Goal: Transaction & Acquisition: Purchase product/service

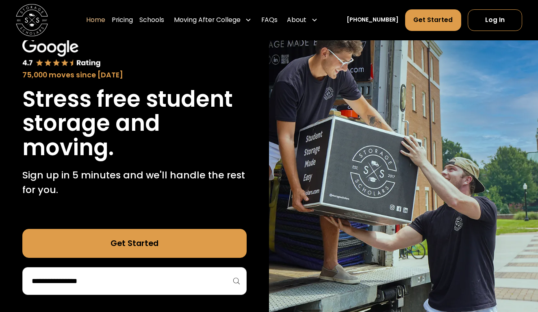
scroll to position [54, 0]
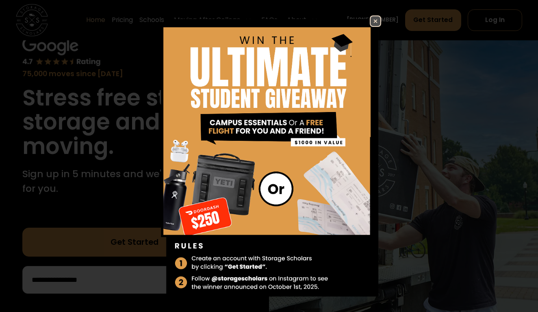
click at [375, 23] on img at bounding box center [376, 21] width 10 height 10
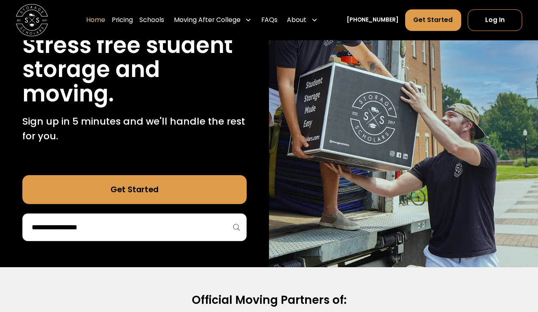
scroll to position [110, 0]
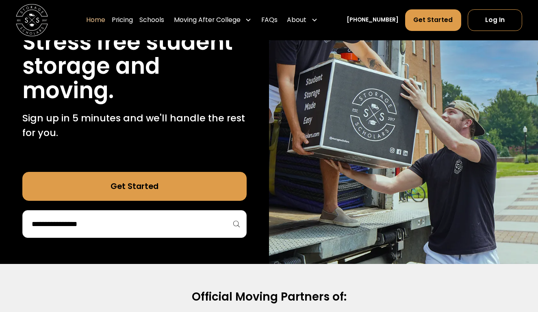
click at [167, 231] on div at bounding box center [134, 224] width 225 height 28
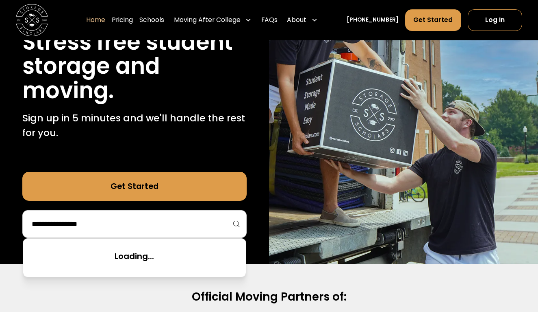
click at [168, 228] on input "search" at bounding box center [134, 224] width 207 height 14
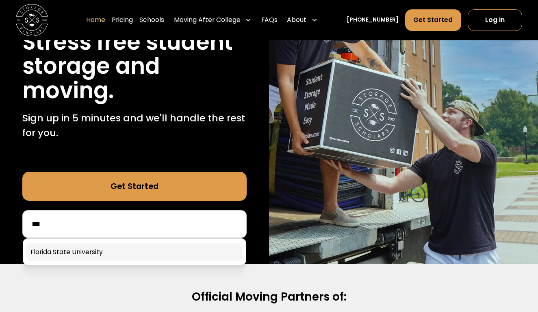
type input "***"
click at [154, 255] on link at bounding box center [134, 251] width 216 height 18
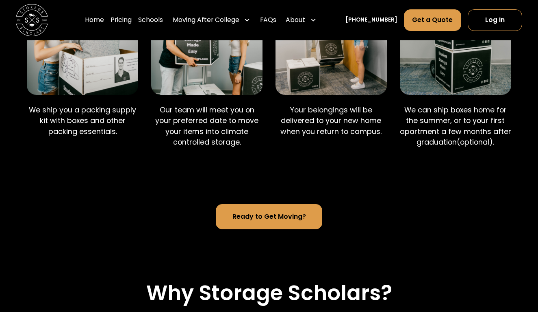
scroll to position [539, 0]
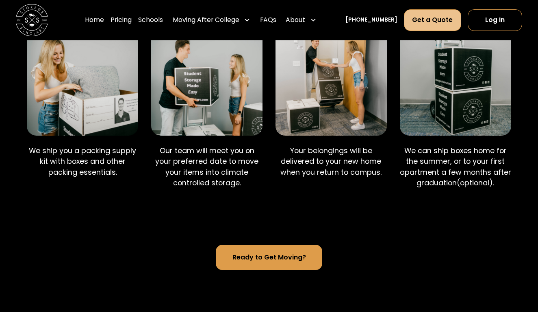
click at [429, 15] on link "Get a Quote" at bounding box center [432, 20] width 57 height 22
click at [132, 19] on link "Pricing" at bounding box center [121, 20] width 21 height 22
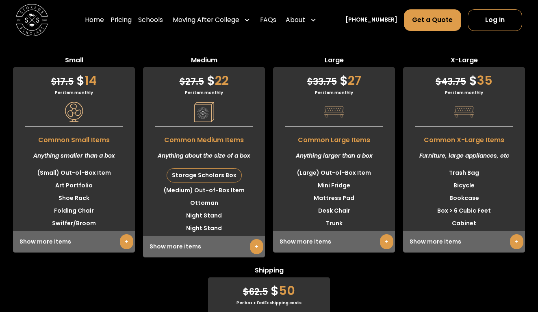
scroll to position [2057, 0]
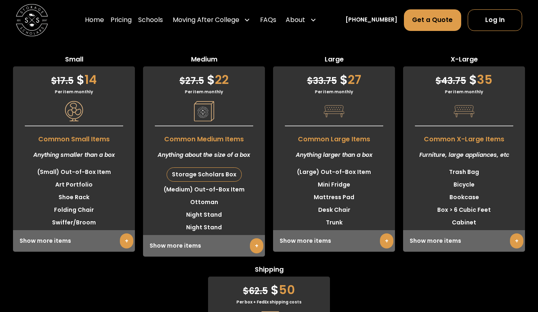
click at [514, 235] on link "+" at bounding box center [516, 240] width 13 height 15
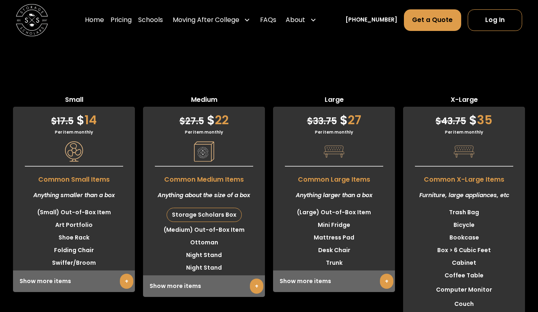
scroll to position [2016, 0]
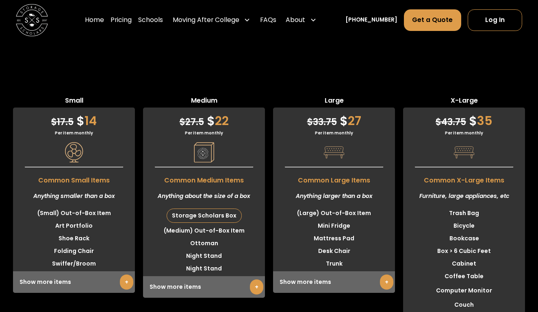
click at [479, 173] on span "Common X-Large Items" at bounding box center [464, 178] width 122 height 14
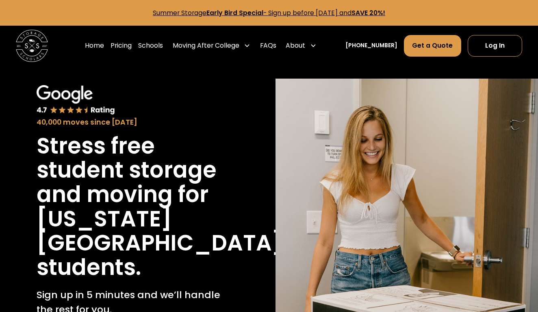
scroll to position [0, 0]
